Goal: Understand process/instructions: Learn how to perform a task or action

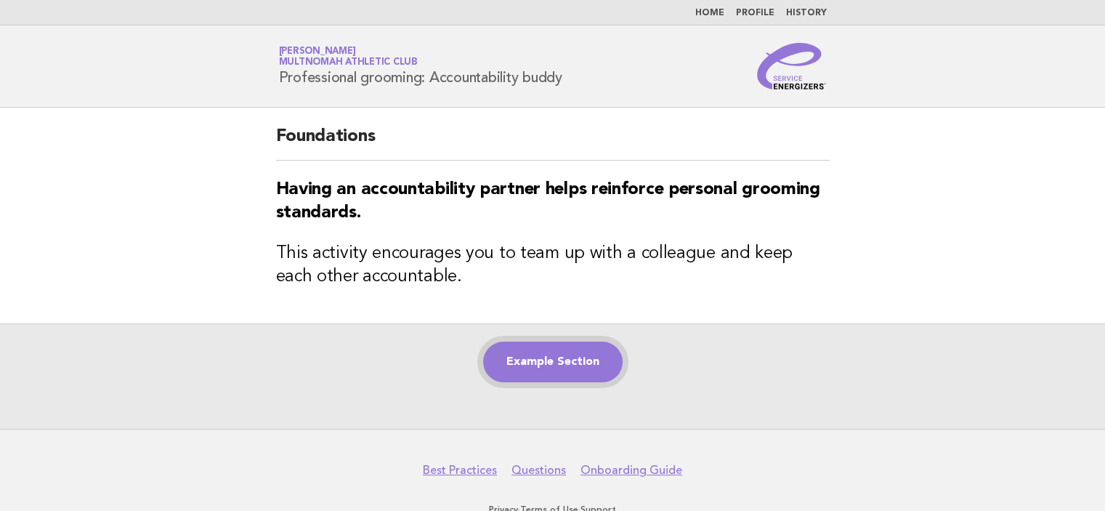
click at [545, 368] on link "Example Section" at bounding box center [552, 361] width 139 height 41
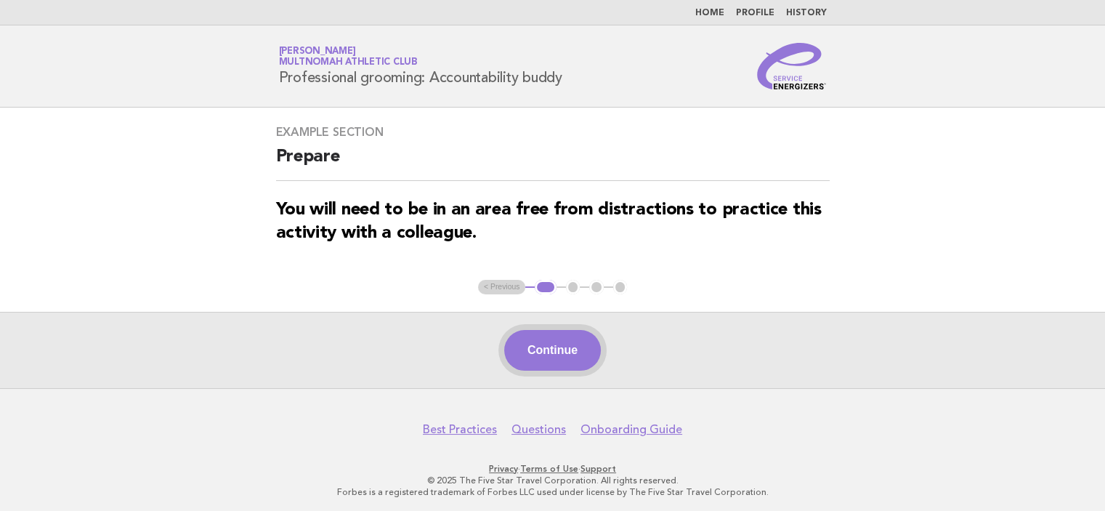
click at [568, 352] on button "Continue" at bounding box center [552, 350] width 97 height 41
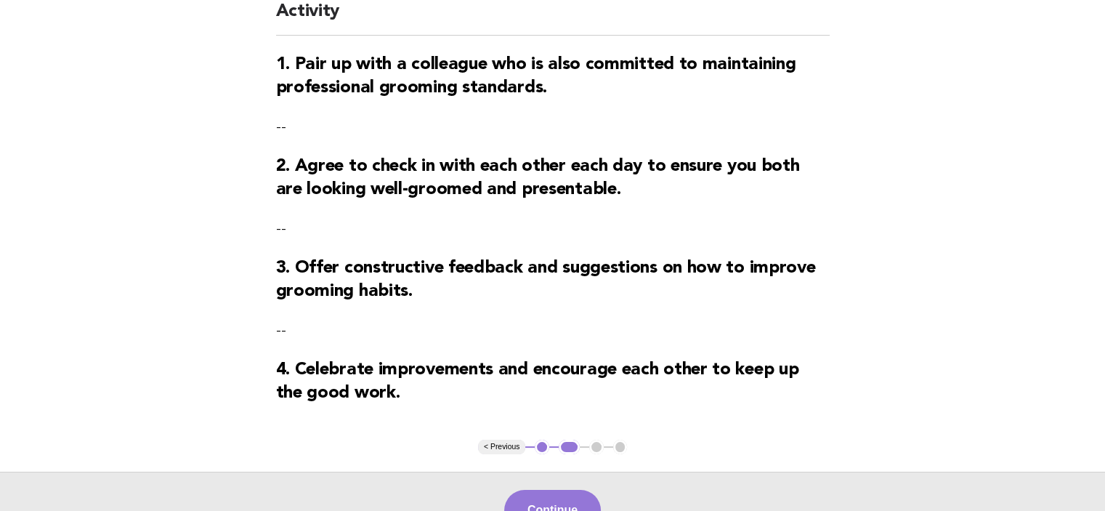
scroll to position [218, 0]
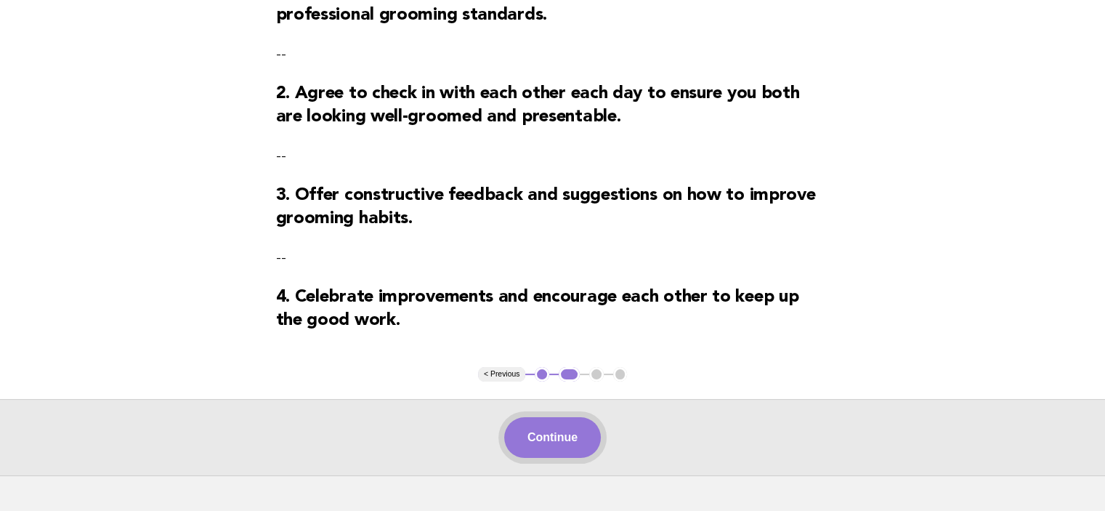
click at [558, 432] on button "Continue" at bounding box center [552, 437] width 97 height 41
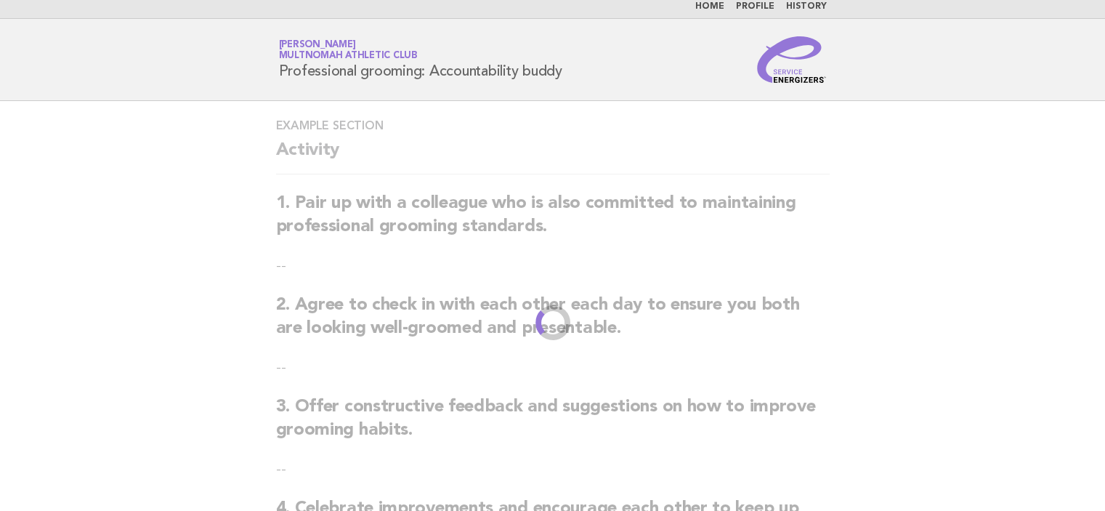
scroll to position [0, 0]
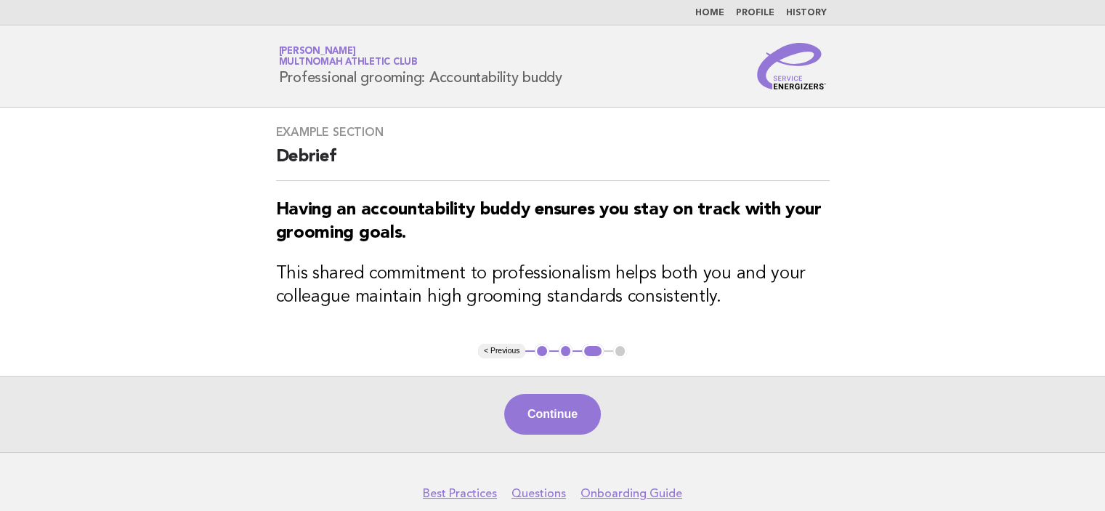
click at [535, 404] on button "Continue" at bounding box center [552, 414] width 97 height 41
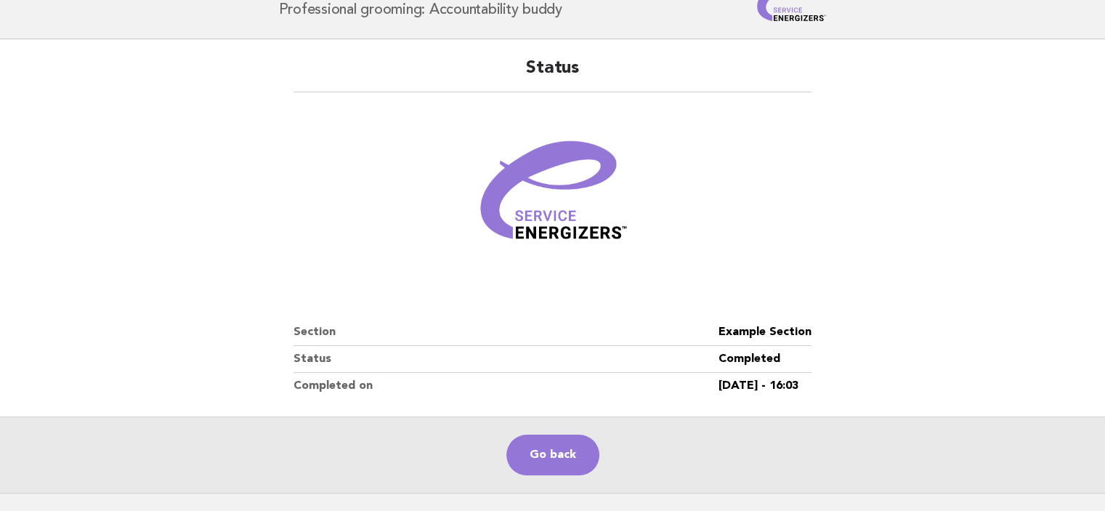
scroll to position [145, 0]
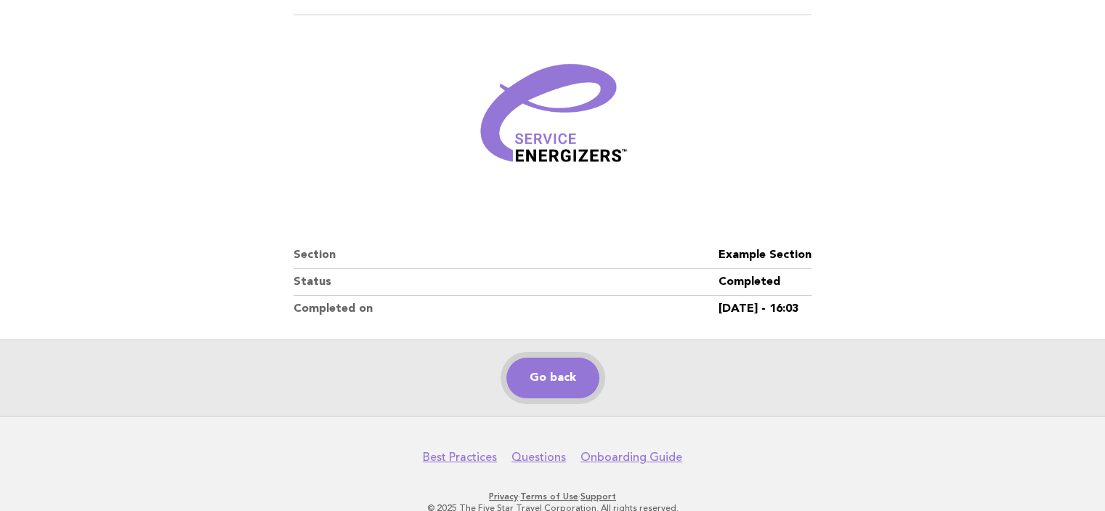
click at [567, 384] on link "Go back" at bounding box center [552, 377] width 93 height 41
